Goal: Task Accomplishment & Management: Manage account settings

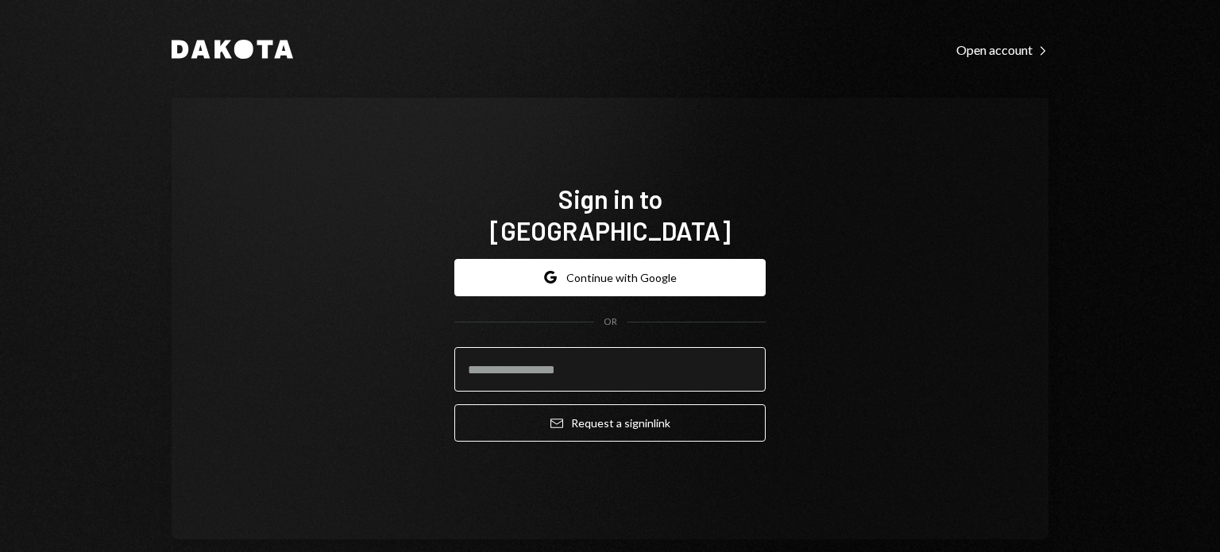
click at [588, 349] on input "email" at bounding box center [609, 369] width 311 height 44
type input "**********"
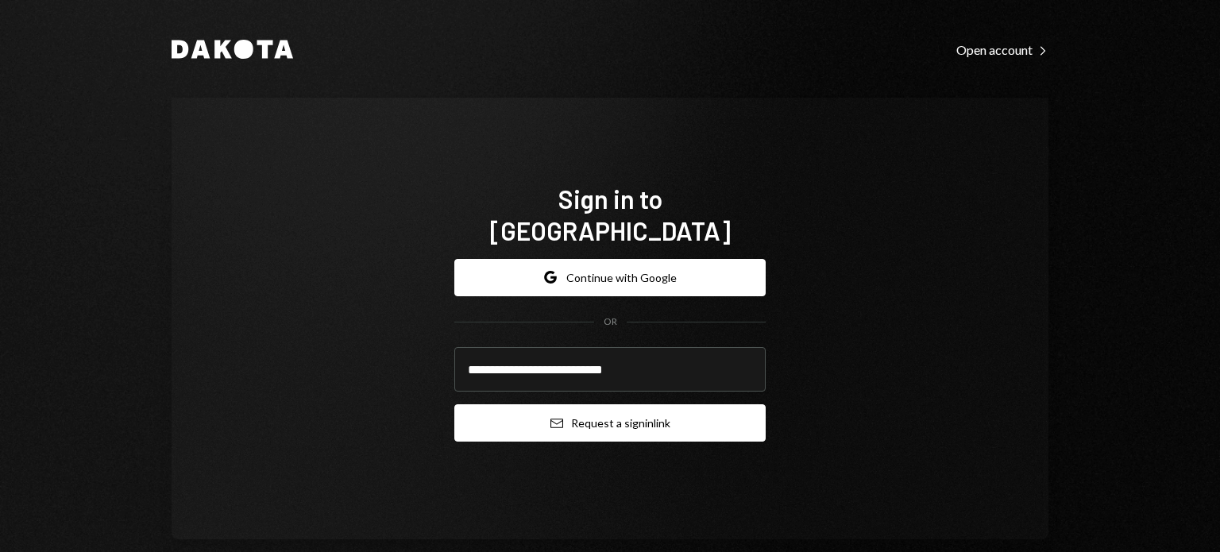
scroll to position [25, 0]
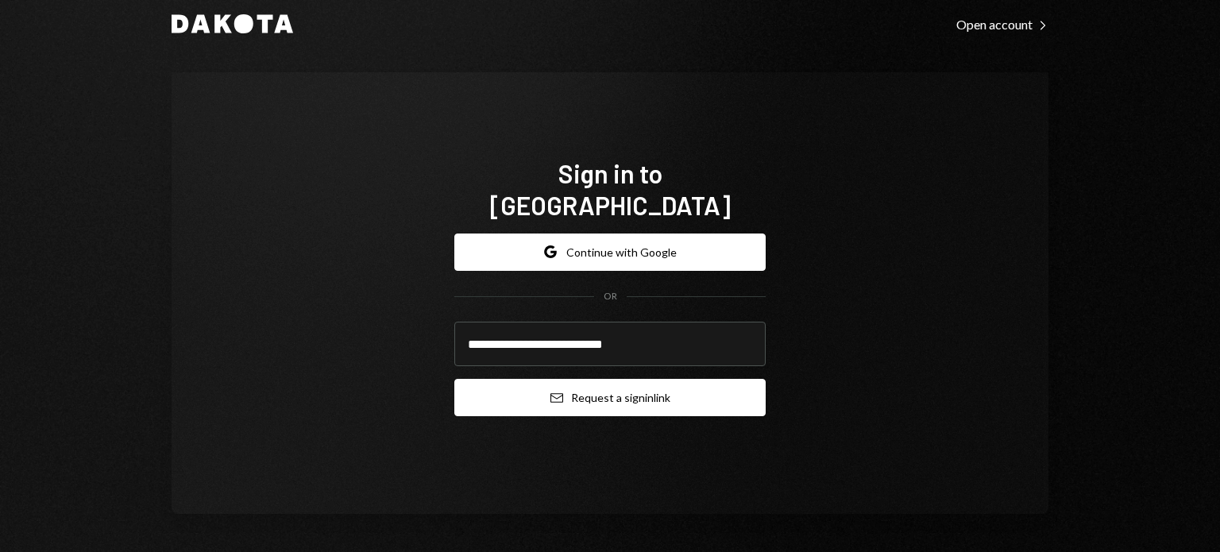
click at [617, 393] on button "Email Request a sign in link" at bounding box center [609, 397] width 311 height 37
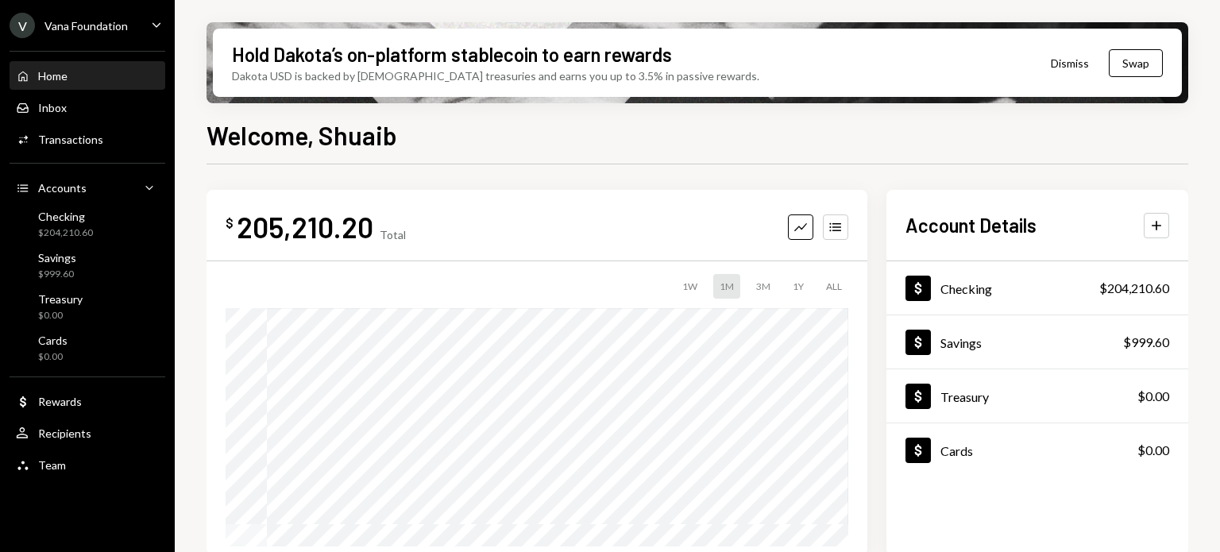
click at [140, 34] on div "V Vana Foundation Caret Down" at bounding box center [87, 25] width 175 height 25
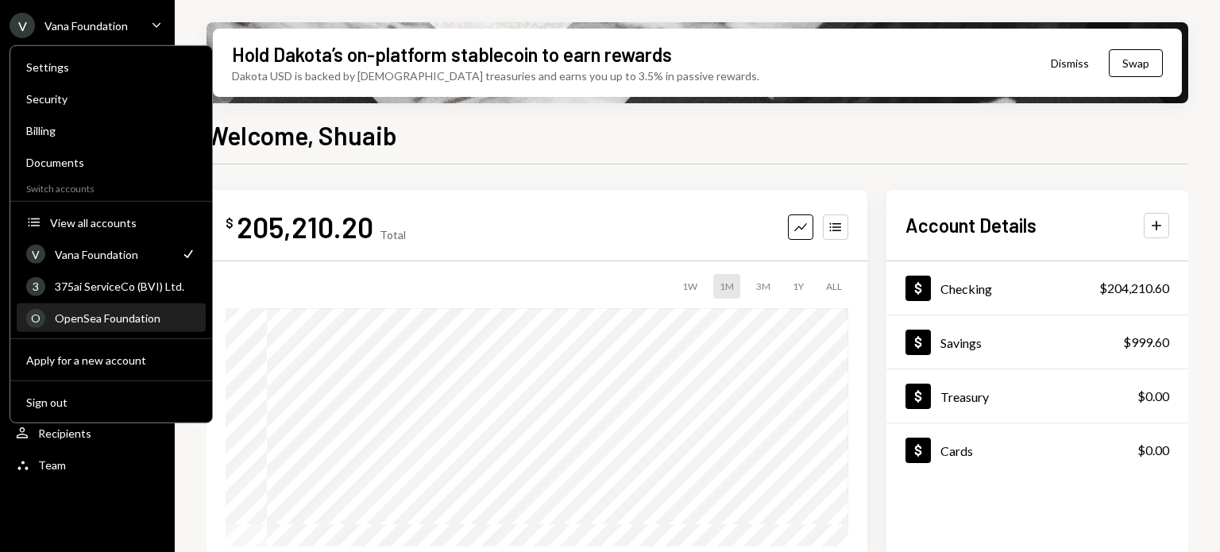
click at [111, 318] on div "OpenSea Foundation" at bounding box center [125, 317] width 141 height 13
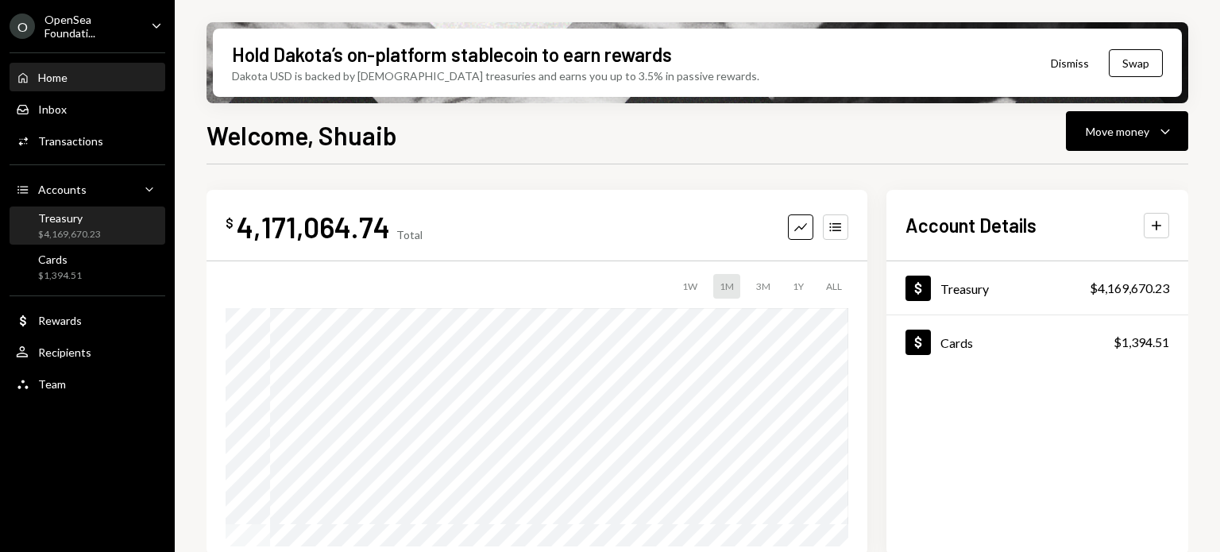
click at [64, 223] on div "Treasury" at bounding box center [69, 217] width 63 height 13
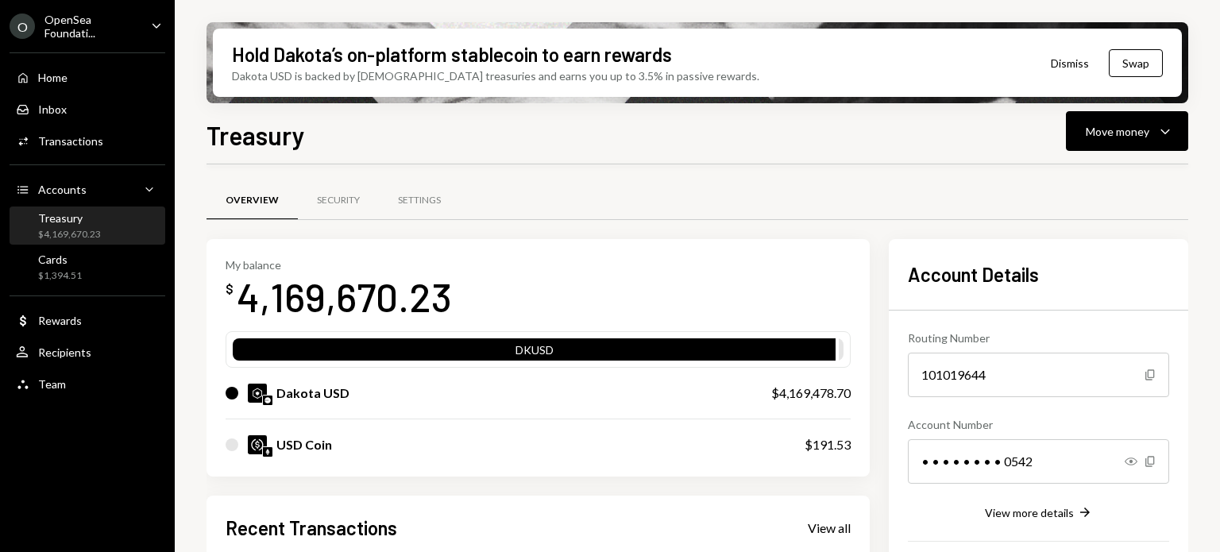
scroll to position [325, 0]
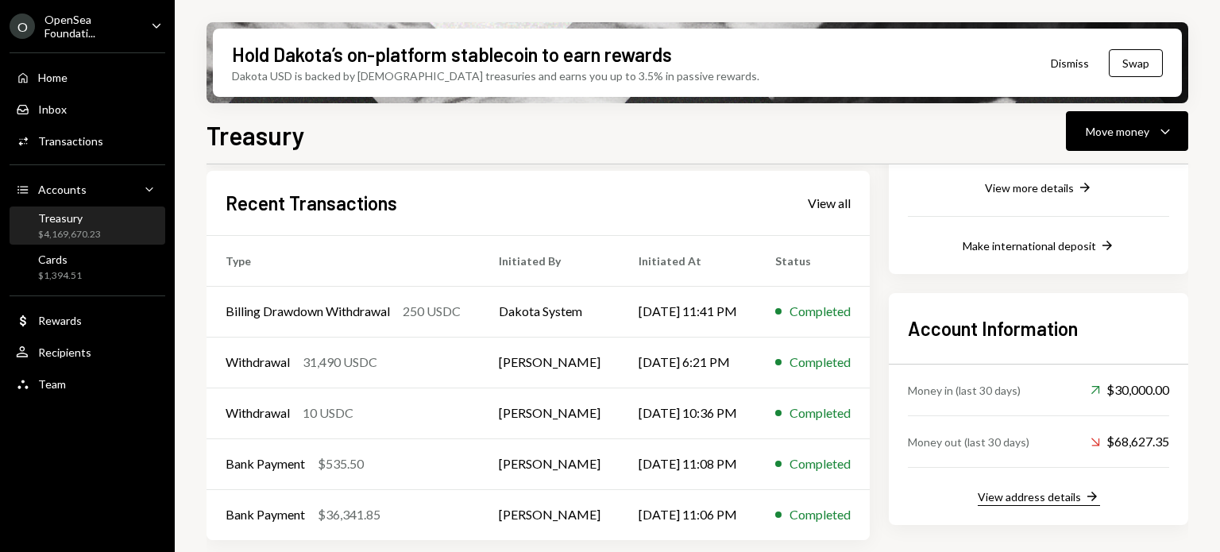
click at [1062, 495] on div "View address details" at bounding box center [1028, 496] width 103 height 13
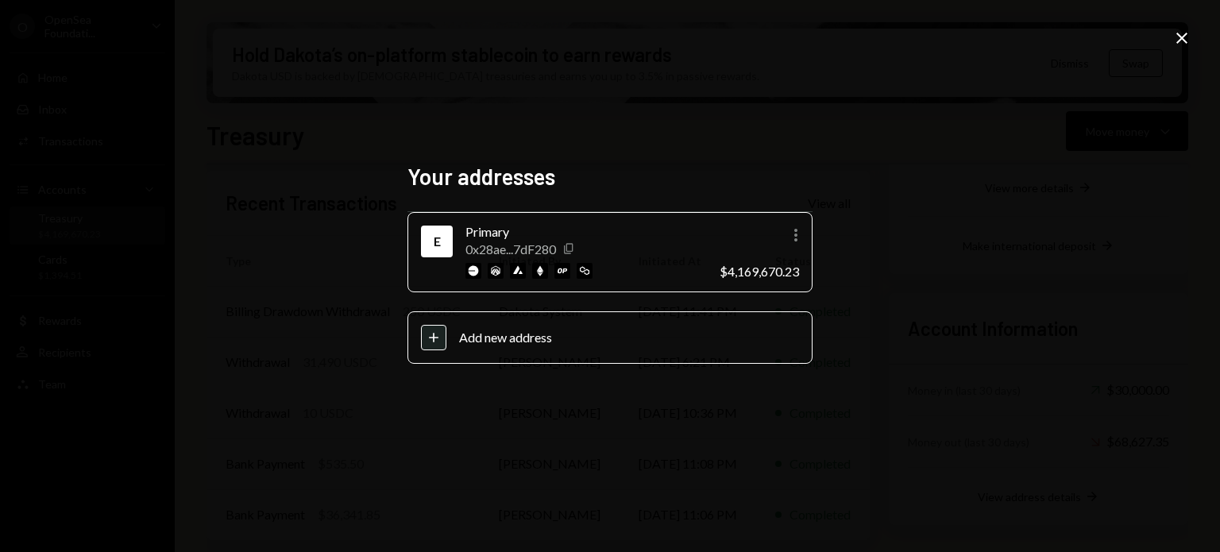
click at [568, 247] on icon "Copy" at bounding box center [568, 248] width 13 height 13
click at [1176, 47] on icon "Close" at bounding box center [1181, 38] width 19 height 19
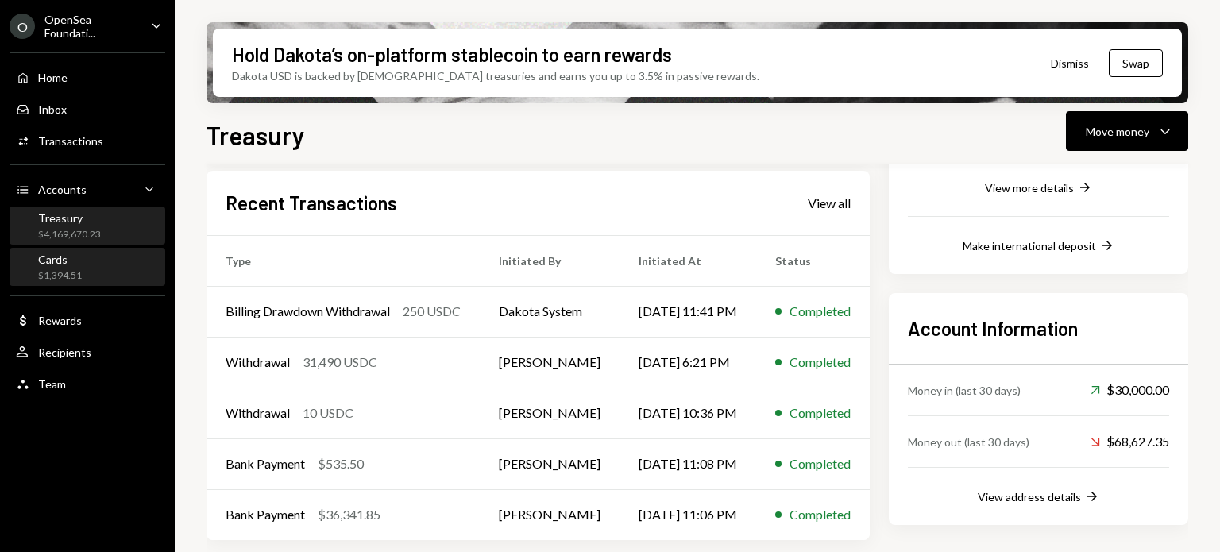
click at [71, 278] on div "$1,394.51" at bounding box center [60, 275] width 44 height 13
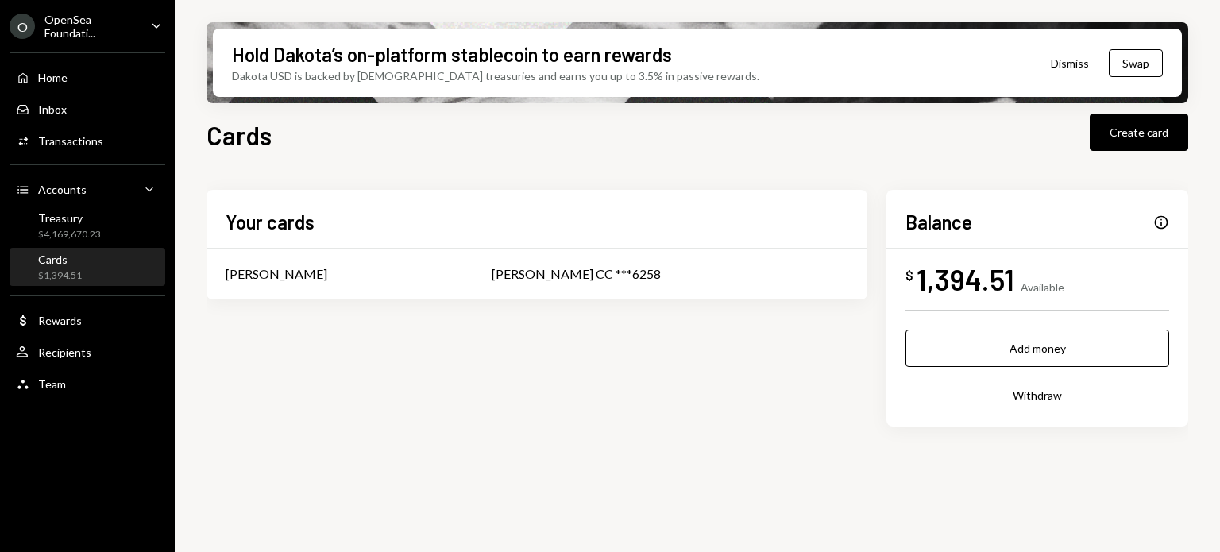
click at [1159, 217] on div "Info" at bounding box center [1161, 222] width 16 height 16
click at [131, 32] on div "OpenSea Foundati..." at bounding box center [91, 26] width 94 height 27
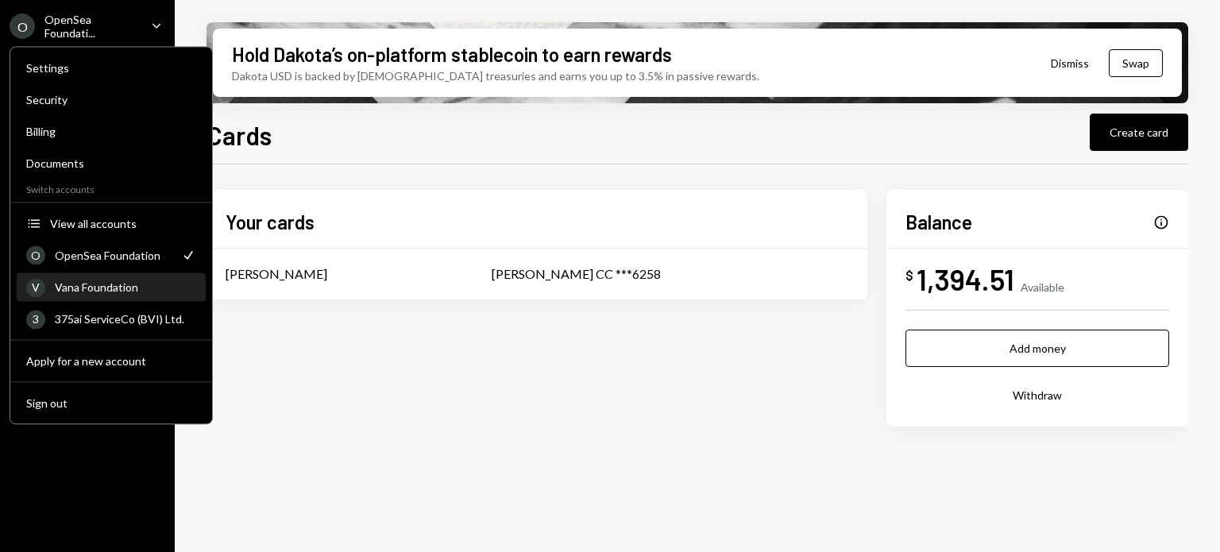
click at [101, 280] on div "Vana Foundation" at bounding box center [125, 286] width 141 height 13
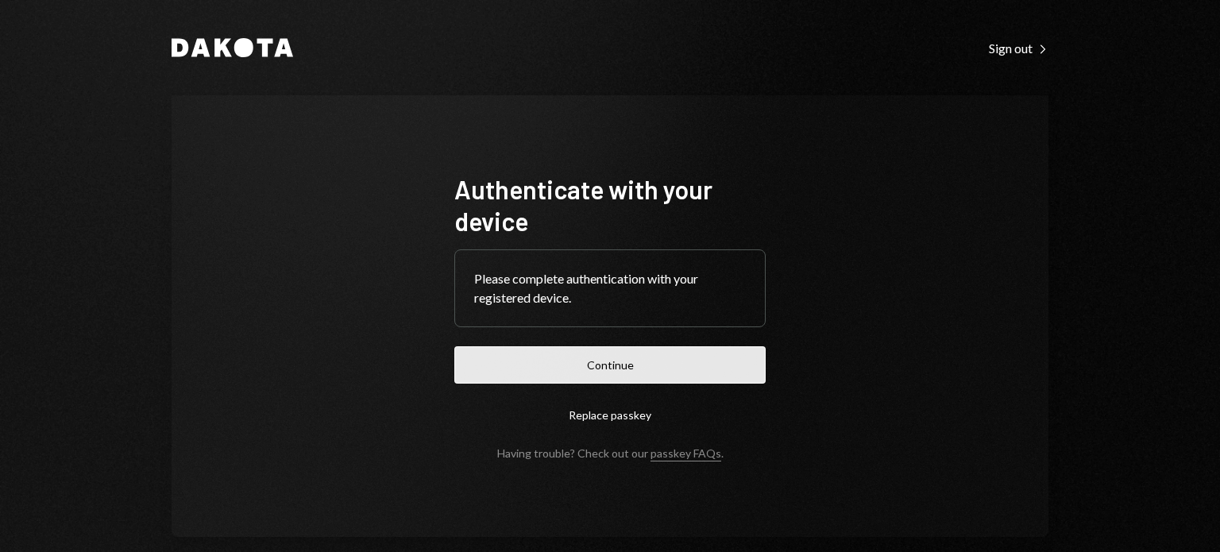
click at [595, 366] on button "Continue" at bounding box center [609, 364] width 311 height 37
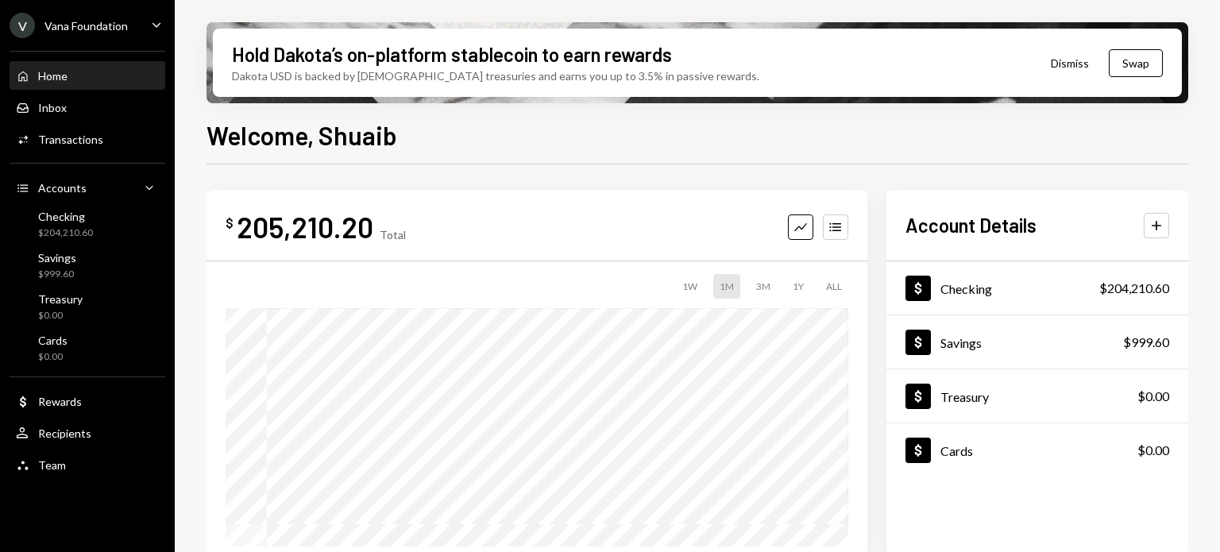
click at [170, 15] on div "V Vana Foundation Caret Down" at bounding box center [87, 25] width 175 height 25
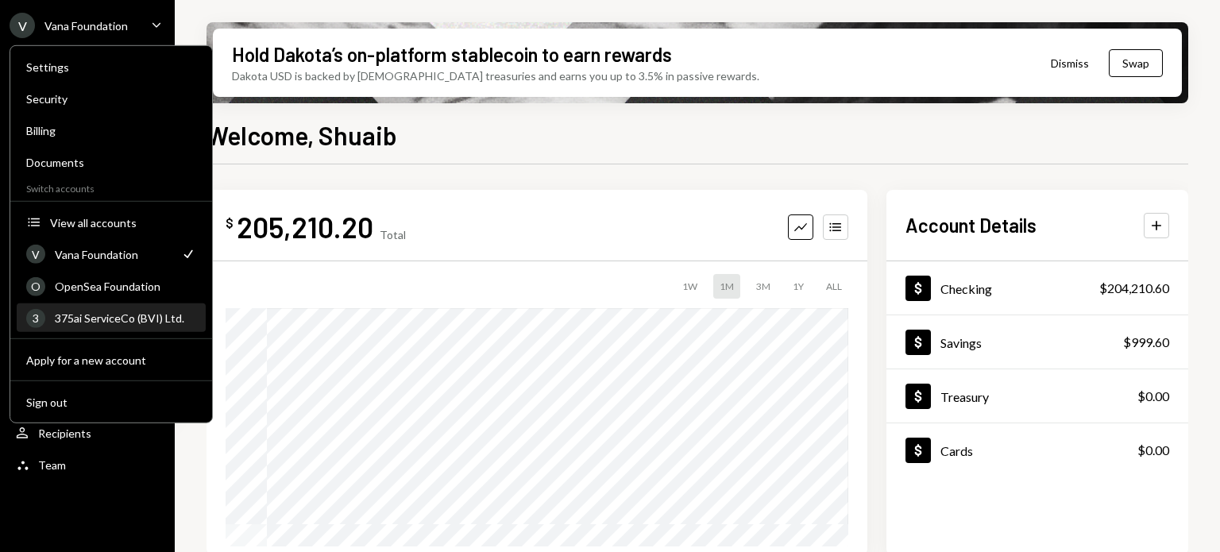
click at [95, 309] on div "3 375ai ServiceCo (BVI) Ltd." at bounding box center [111, 318] width 170 height 27
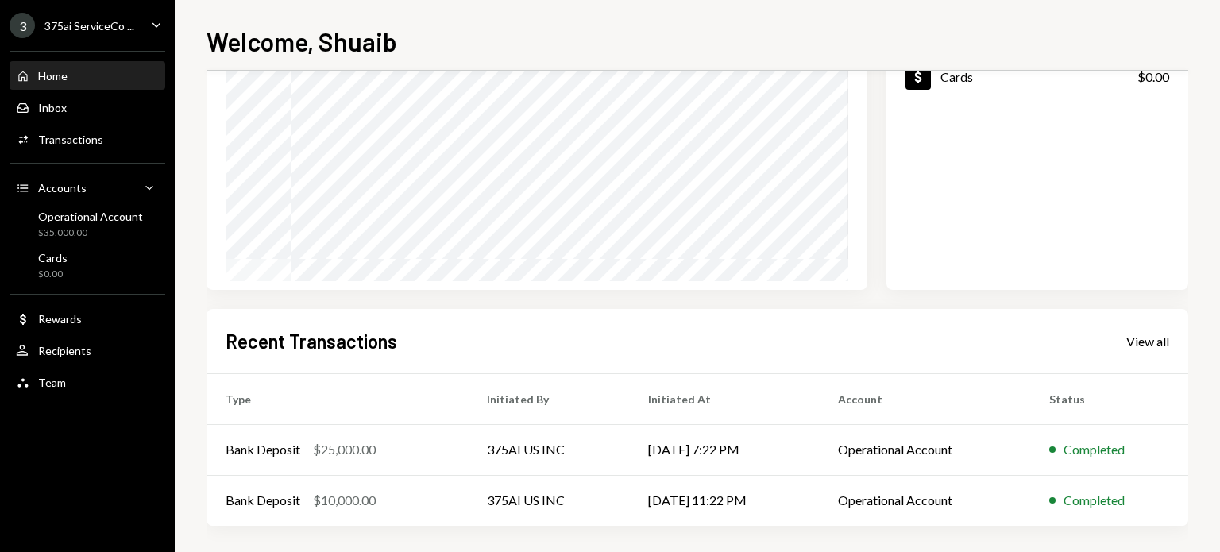
scroll to position [176, 0]
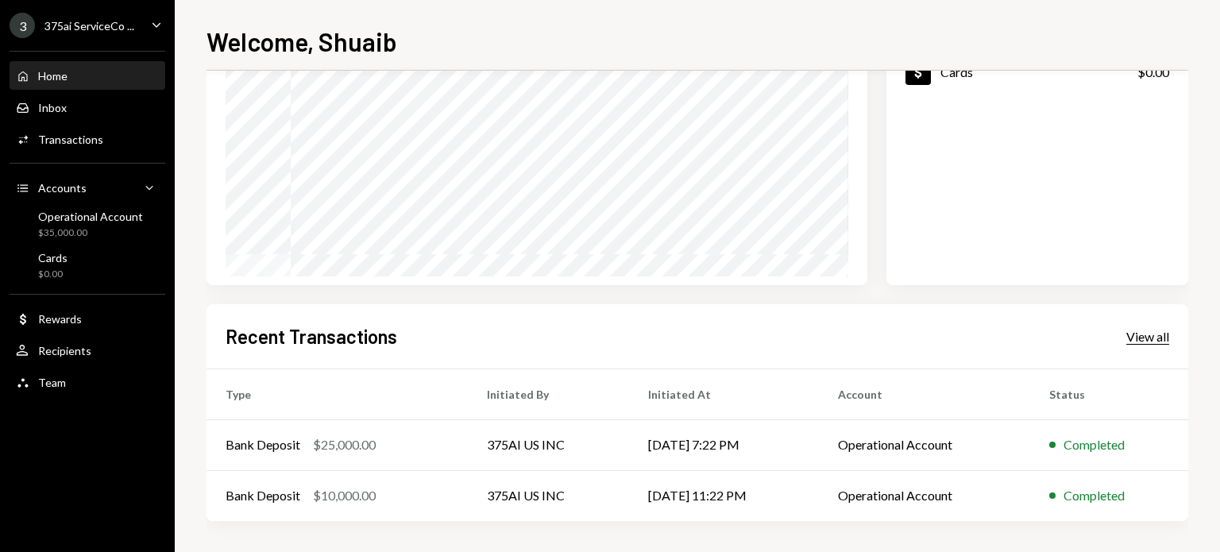
click at [1140, 338] on div "View all" at bounding box center [1147, 337] width 43 height 16
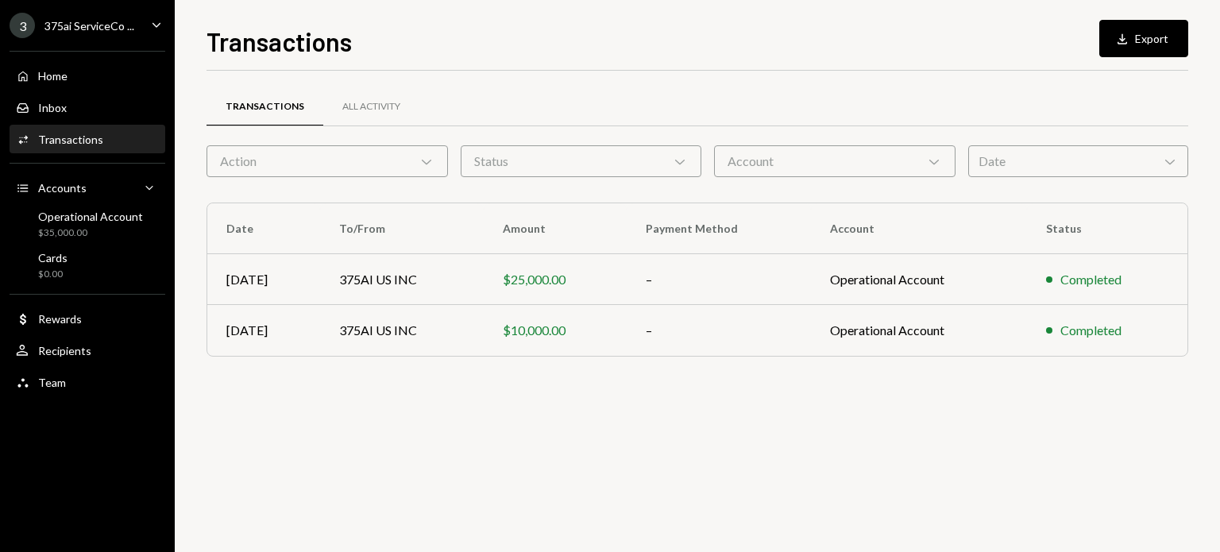
click at [807, 162] on div "Account Chevron Down" at bounding box center [834, 161] width 241 height 32
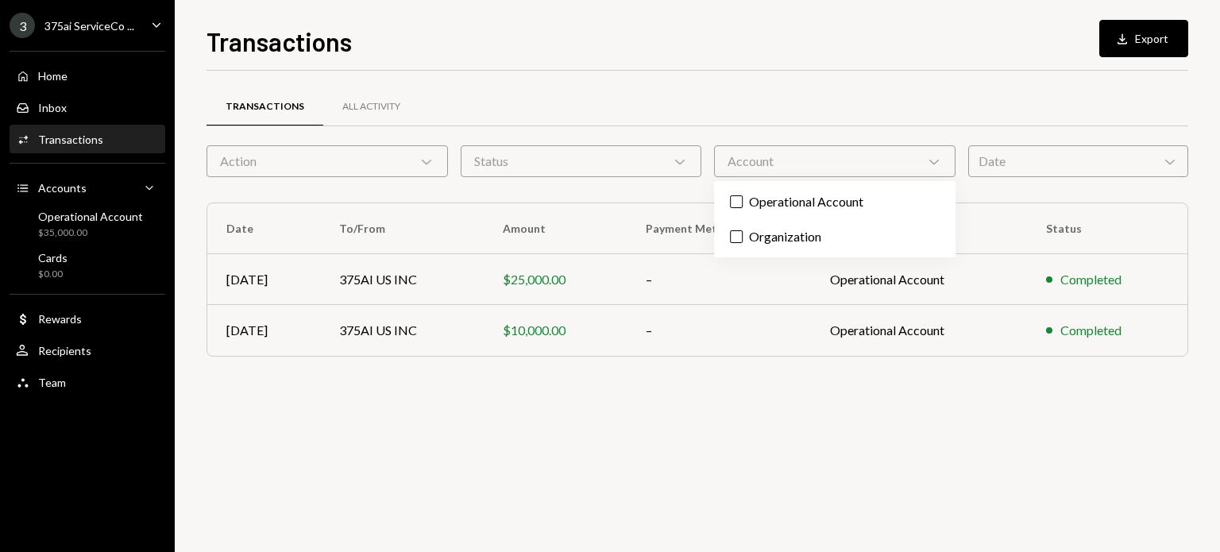
click at [809, 163] on div "Account Chevron Down" at bounding box center [834, 161] width 241 height 32
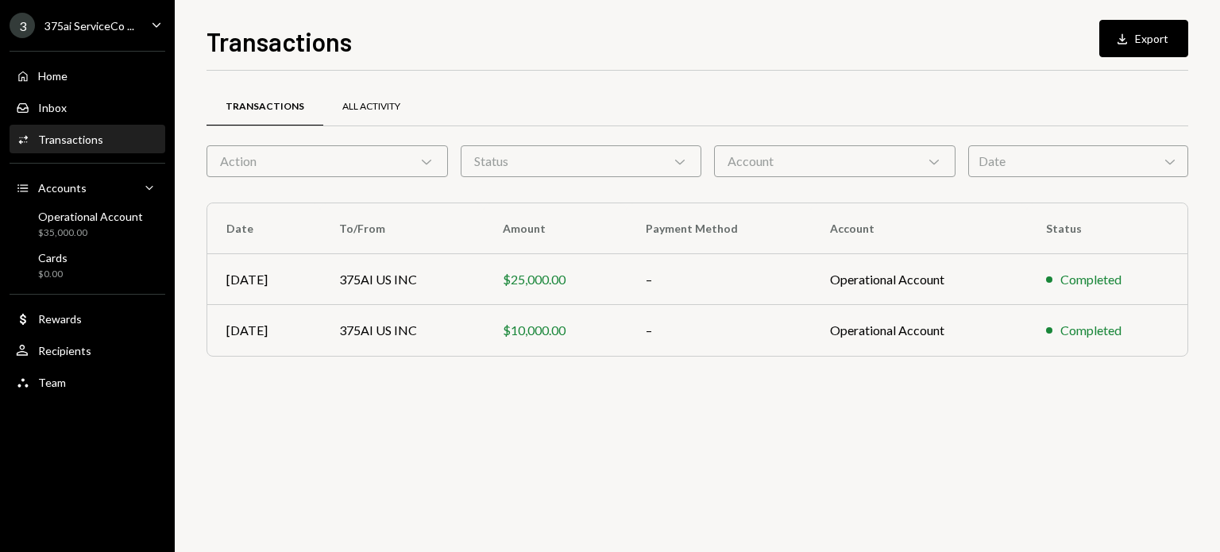
click at [372, 104] on div "All Activity" at bounding box center [371, 106] width 58 height 13
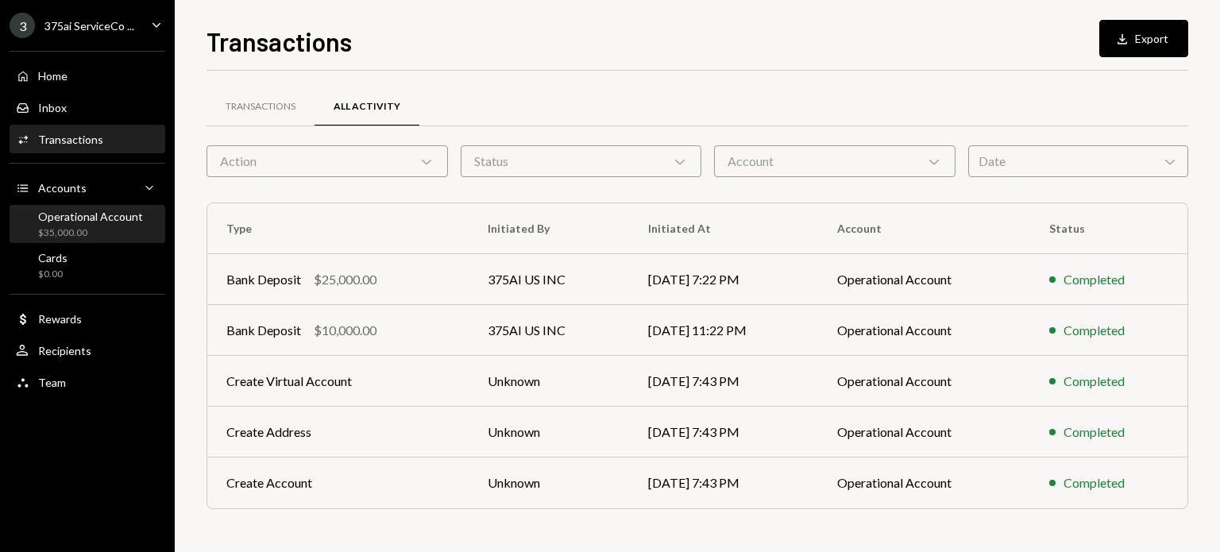
click at [73, 231] on div "$35,000.00" at bounding box center [90, 232] width 105 height 13
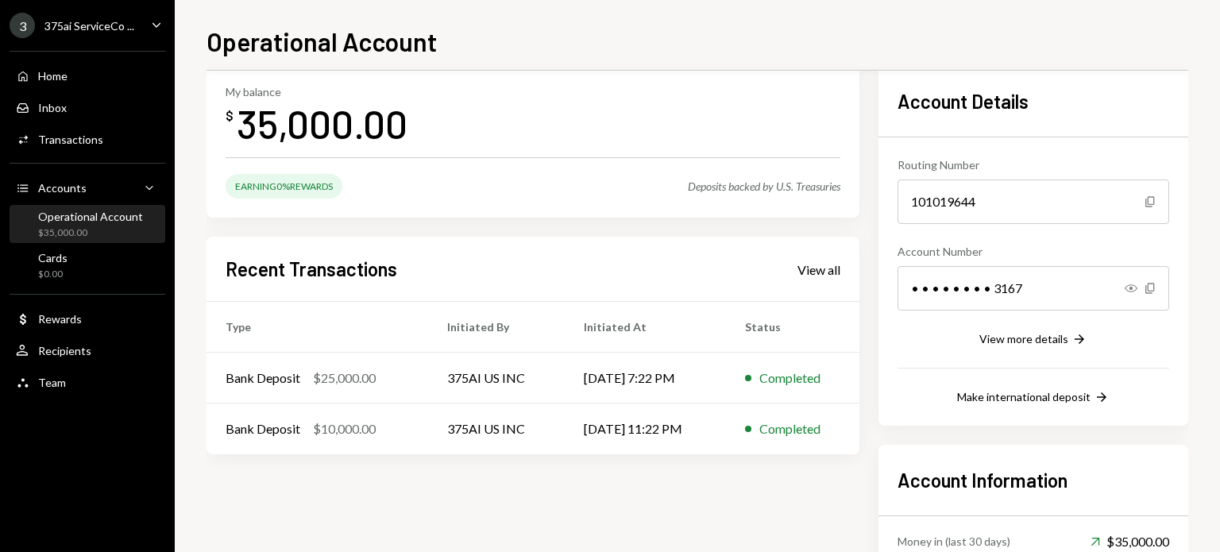
scroll to position [234, 0]
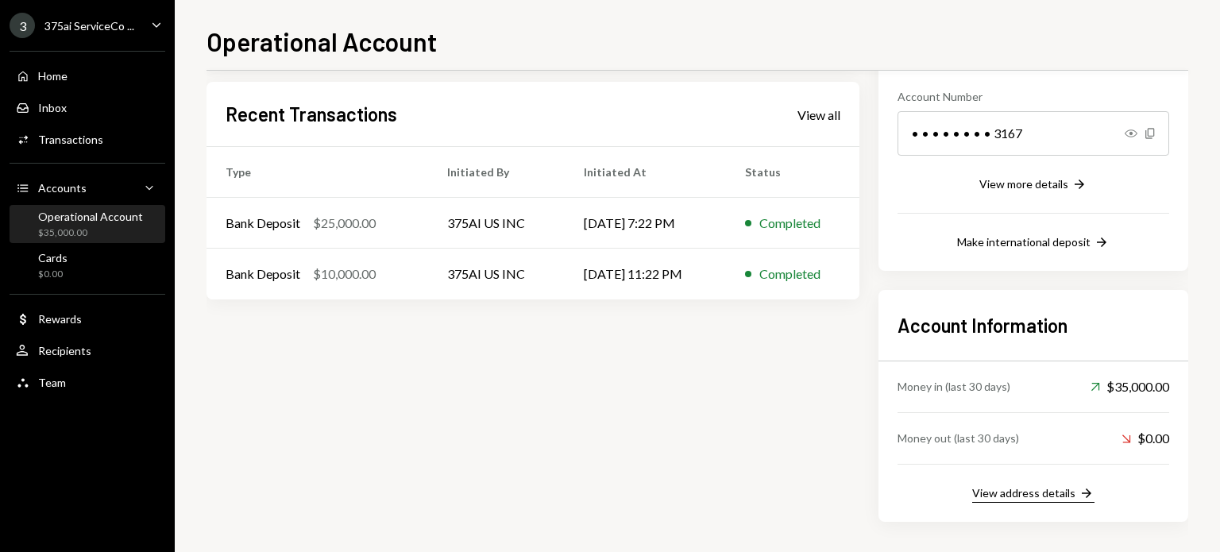
click at [1012, 495] on div "View address details" at bounding box center [1023, 492] width 103 height 13
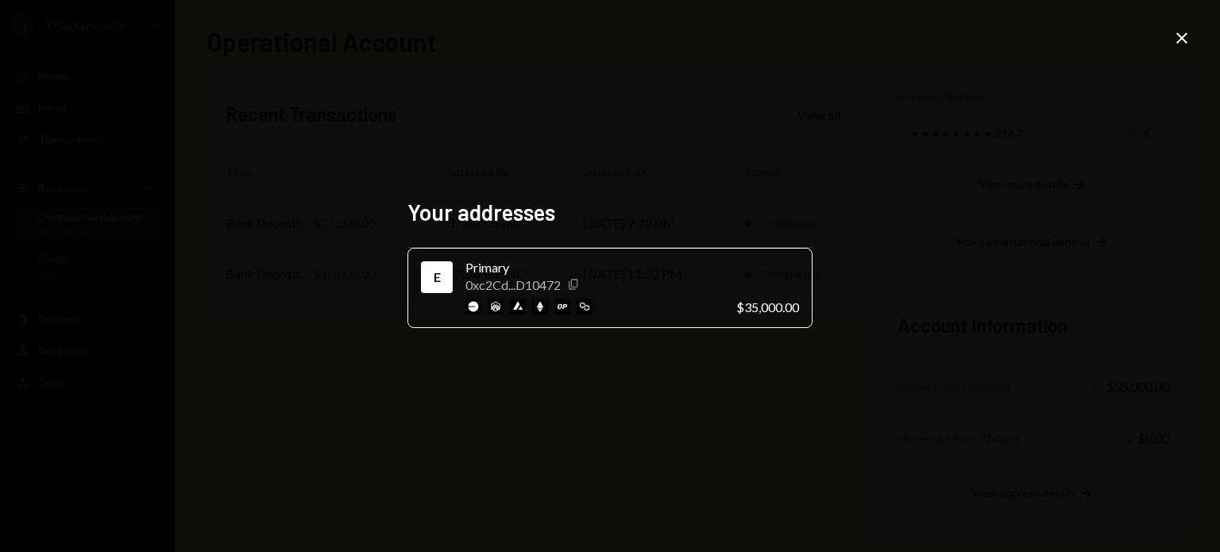
click at [571, 285] on icon "button" at bounding box center [572, 284] width 9 height 10
click at [1173, 37] on icon "Close" at bounding box center [1181, 38] width 19 height 19
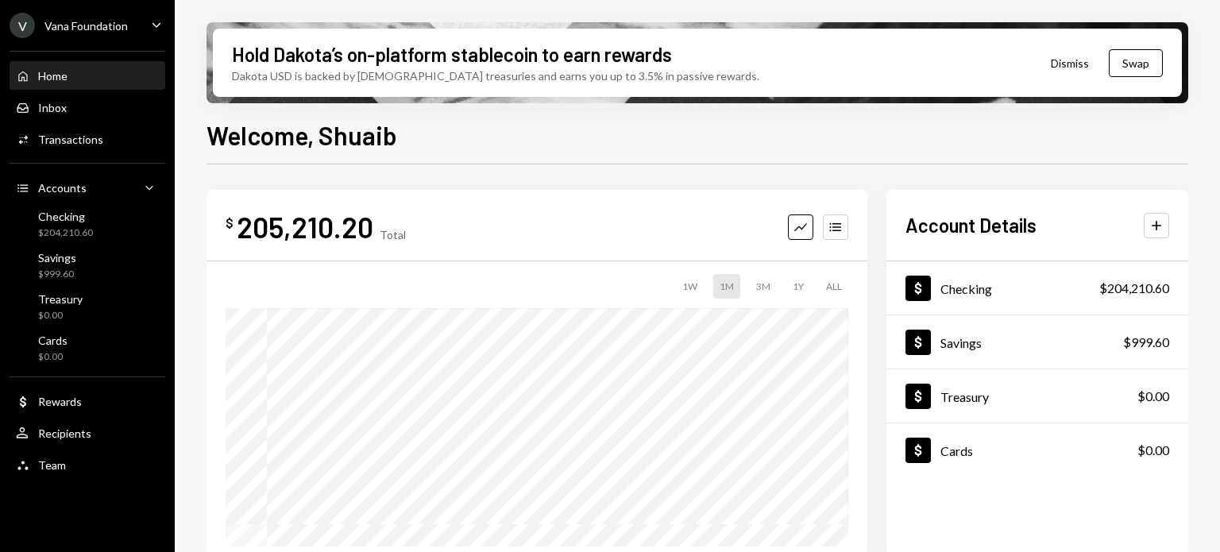
click at [86, 241] on div "Checking $204,210.60" at bounding box center [87, 224] width 143 height 37
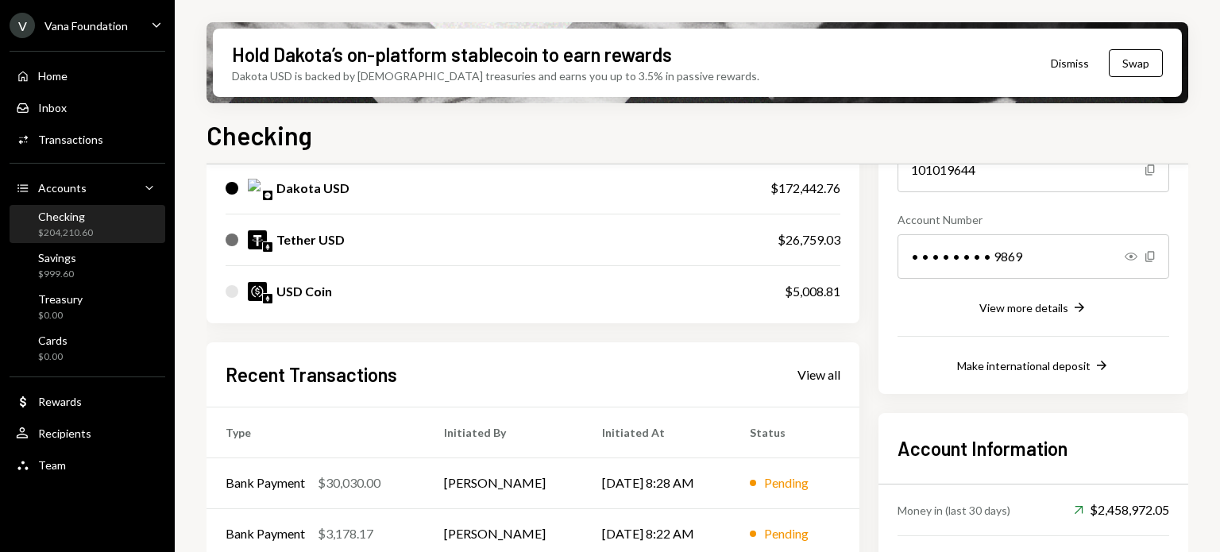
scroll to position [376, 0]
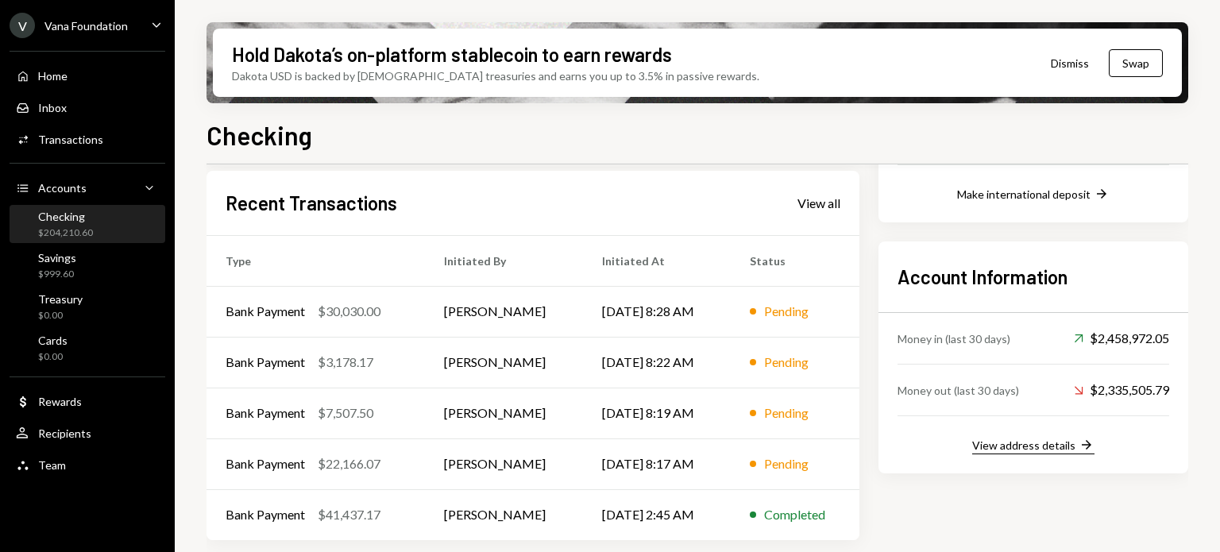
click at [1042, 445] on div "View address details" at bounding box center [1023, 444] width 103 height 13
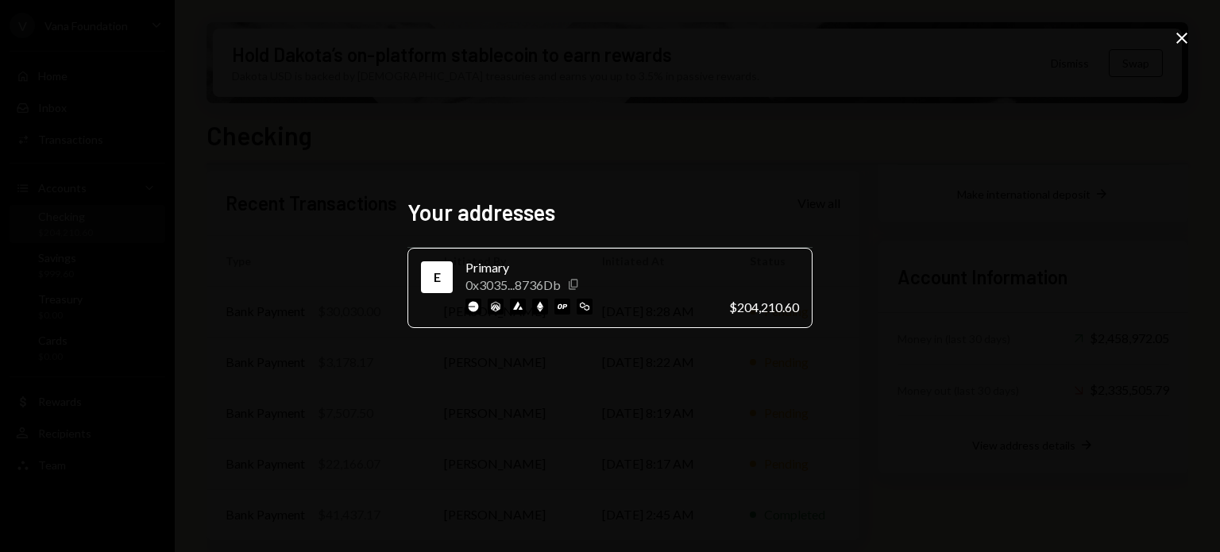
click at [576, 288] on icon "Copy" at bounding box center [573, 284] width 13 height 13
